Goal: Transaction & Acquisition: Purchase product/service

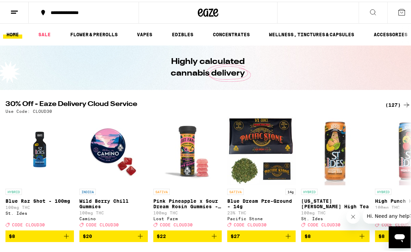
click at [390, 104] on div "(127)" at bounding box center [397, 103] width 25 height 8
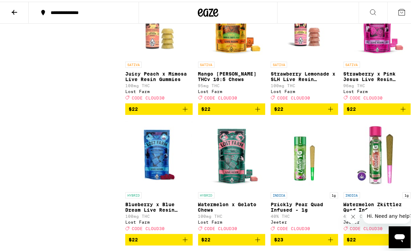
scroll to position [1476, 0]
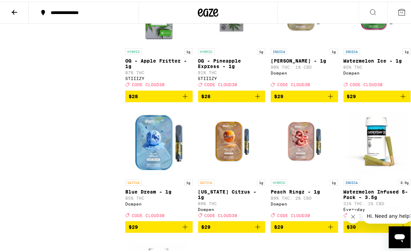
scroll to position [0, 0]
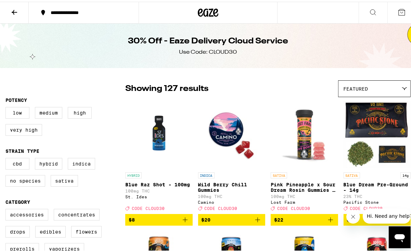
click at [204, 12] on icon at bounding box center [208, 11] width 10 height 8
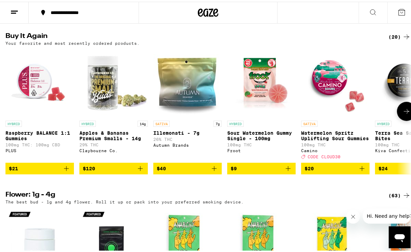
scroll to position [532, 0]
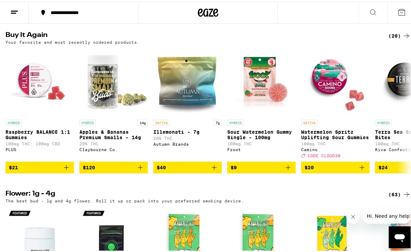
click at [369, 10] on icon at bounding box center [373, 10] width 8 height 8
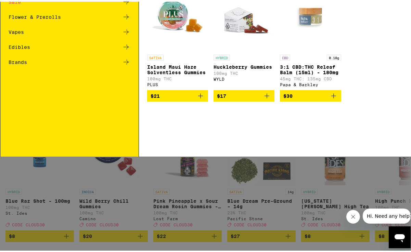
scroll to position [0, 0]
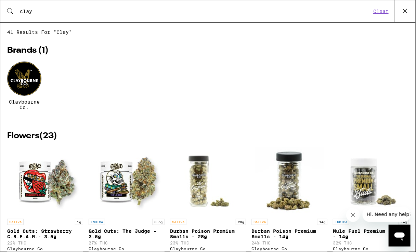
type input "clay"
click at [27, 90] on div at bounding box center [24, 79] width 34 height 34
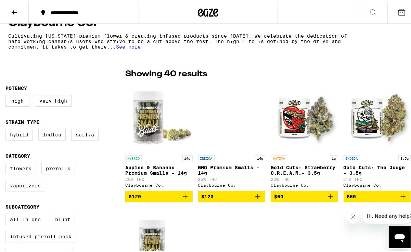
scroll to position [134, 0]
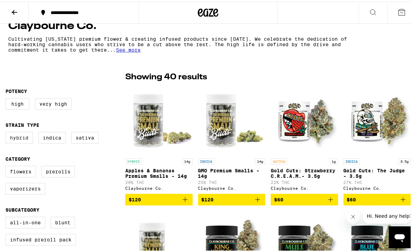
click at [18, 140] on label "Hybrid" at bounding box center [18, 136] width 27 height 12
click at [7, 132] on input "Hybrid" at bounding box center [7, 131] width 0 height 0
checkbox input "true"
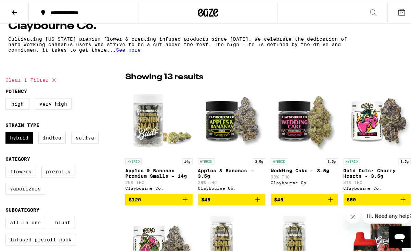
click at [182, 198] on icon "Add to bag" at bounding box center [185, 198] width 8 height 8
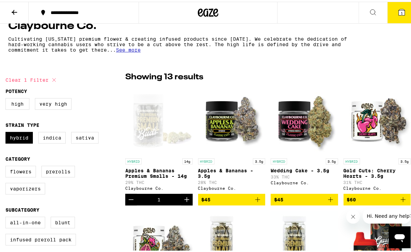
scroll to position [225, 0]
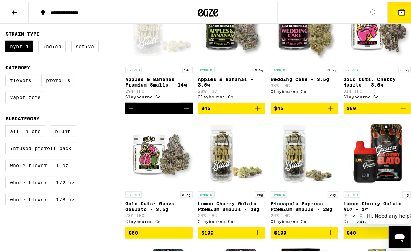
click at [197, 17] on div at bounding box center [207, 11] width 138 height 22
click at [200, 10] on icon at bounding box center [208, 11] width 21 height 12
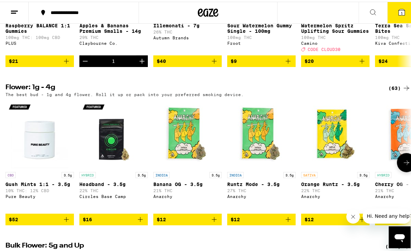
scroll to position [547, 0]
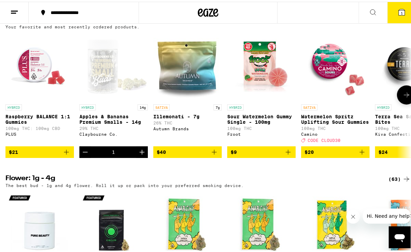
click at [214, 155] on icon "Add to bag" at bounding box center [214, 150] width 8 height 8
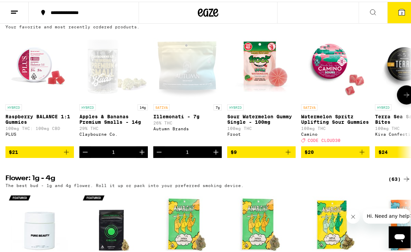
click at [402, 97] on icon at bounding box center [406, 93] width 8 height 8
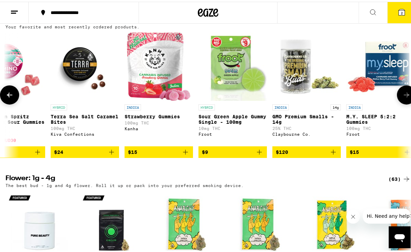
scroll to position [0, 325]
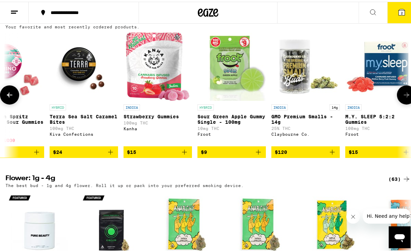
click at [402, 97] on icon at bounding box center [406, 93] width 8 height 8
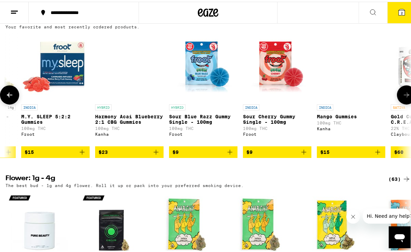
scroll to position [0, 650]
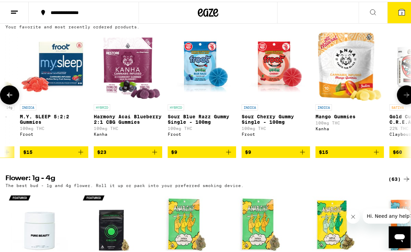
click at [402, 97] on icon at bounding box center [406, 93] width 8 height 8
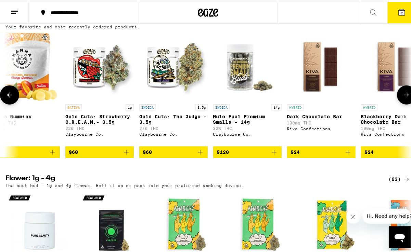
scroll to position [0, 975]
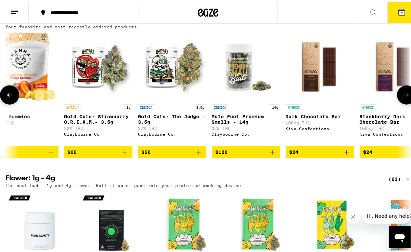
click at [402, 97] on icon at bounding box center [406, 93] width 8 height 8
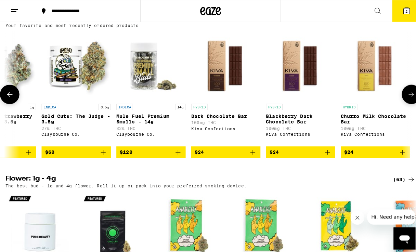
scroll to position [0, 1077]
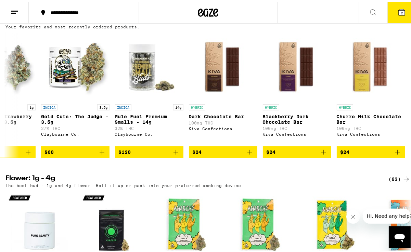
click at [398, 8] on icon at bounding box center [401, 11] width 6 height 6
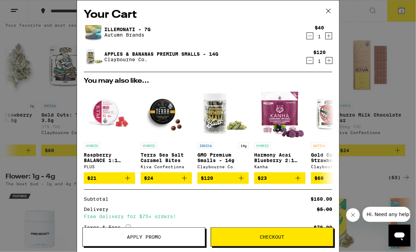
scroll to position [55, 0]
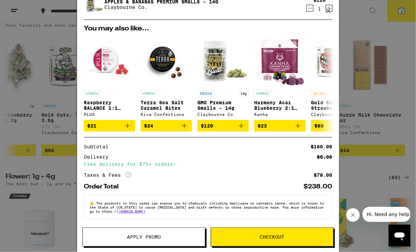
click at [263, 235] on span "Checkout" at bounding box center [272, 237] width 25 height 5
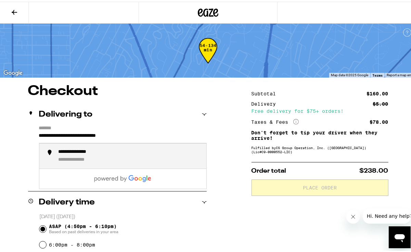
click at [162, 136] on input "**********" at bounding box center [123, 136] width 168 height 12
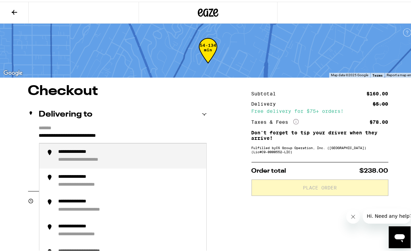
click at [78, 156] on div "**********" at bounding box center [93, 158] width 71 height 6
type input "**********"
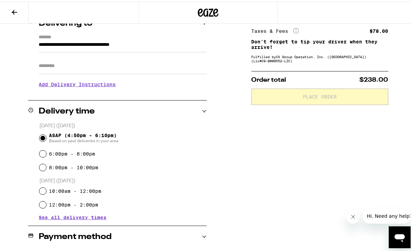
scroll to position [182, 0]
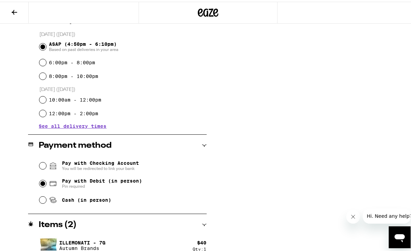
click at [40, 185] on input "Pay with Debit (in person) Pin required" at bounding box center [42, 181] width 7 height 7
radio input "true"
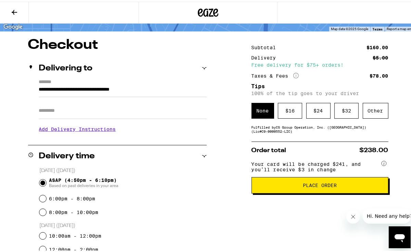
scroll to position [31, 0]
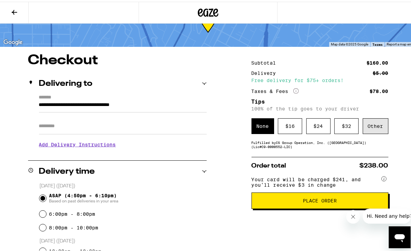
click at [369, 130] on div "Other" at bounding box center [375, 125] width 26 height 16
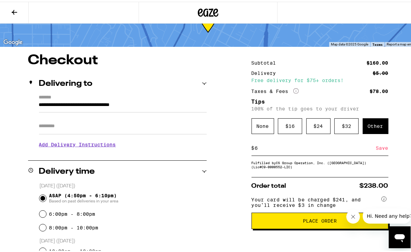
type input "6"
click at [379, 147] on div "Save" at bounding box center [382, 146] width 12 height 15
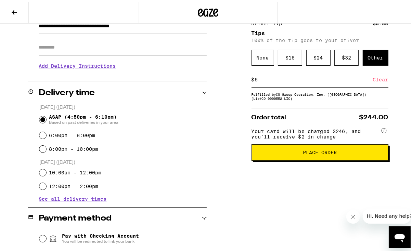
scroll to position [122, 0]
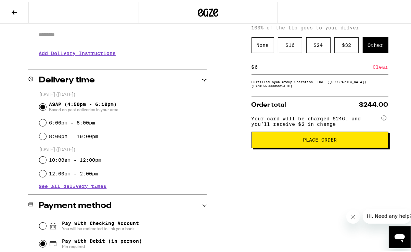
click at [251, 136] on button "Place Order" at bounding box center [319, 138] width 137 height 16
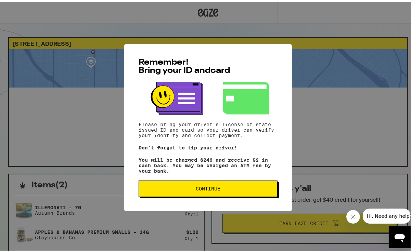
click at [230, 189] on span "Continue" at bounding box center [207, 187] width 127 height 5
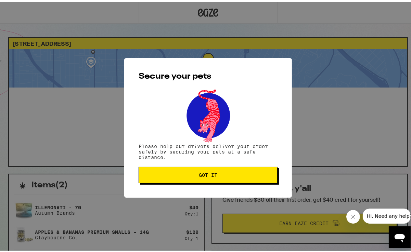
click at [230, 190] on div "Secure your pets Please help our drivers deliver your order safely by securing …" at bounding box center [208, 125] width 168 height 139
click at [225, 175] on span "Got it" at bounding box center [207, 173] width 127 height 5
